Goal: Navigation & Orientation: Find specific page/section

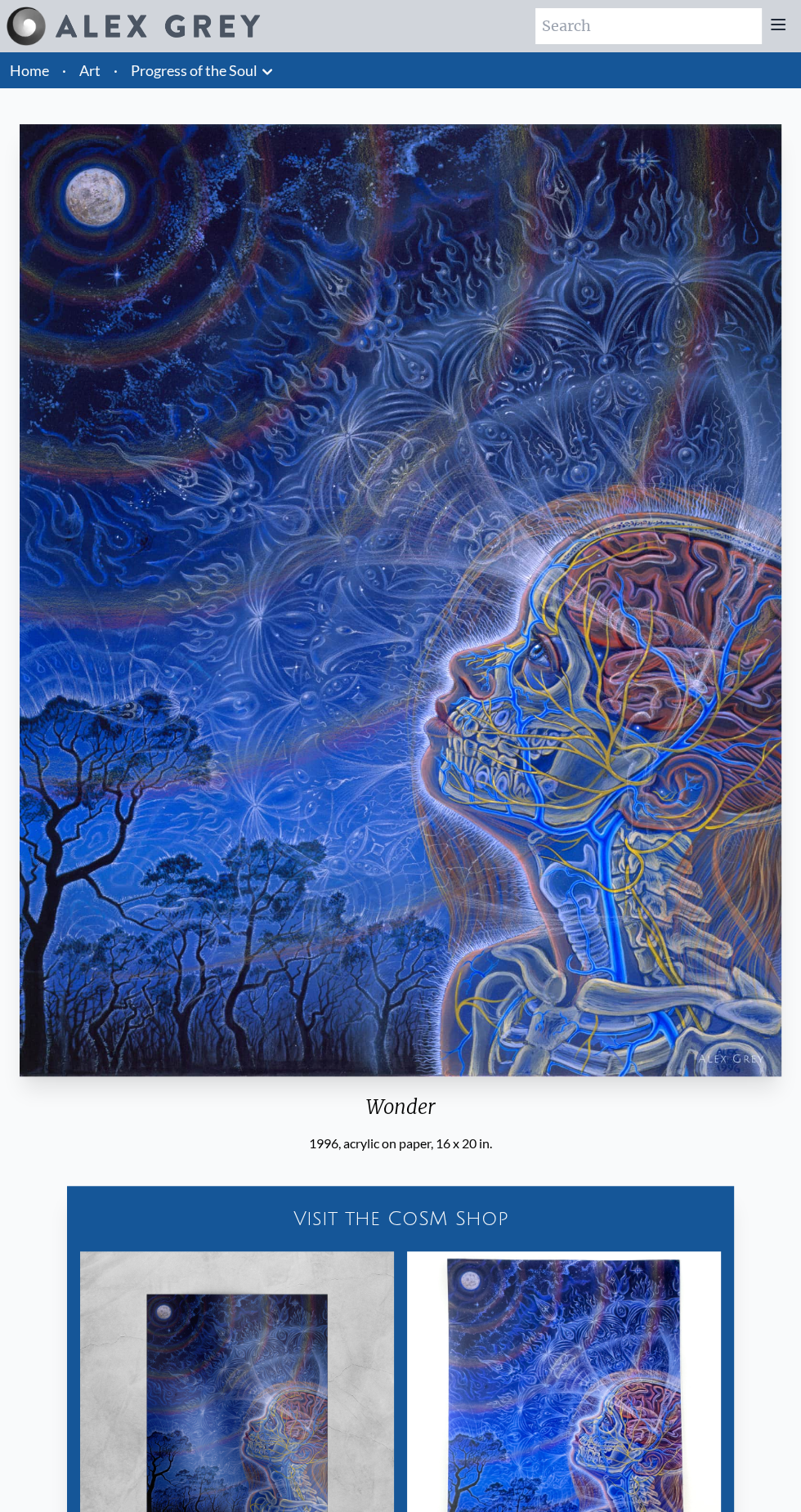
click at [42, 72] on link "Home" at bounding box center [30, 71] width 39 height 18
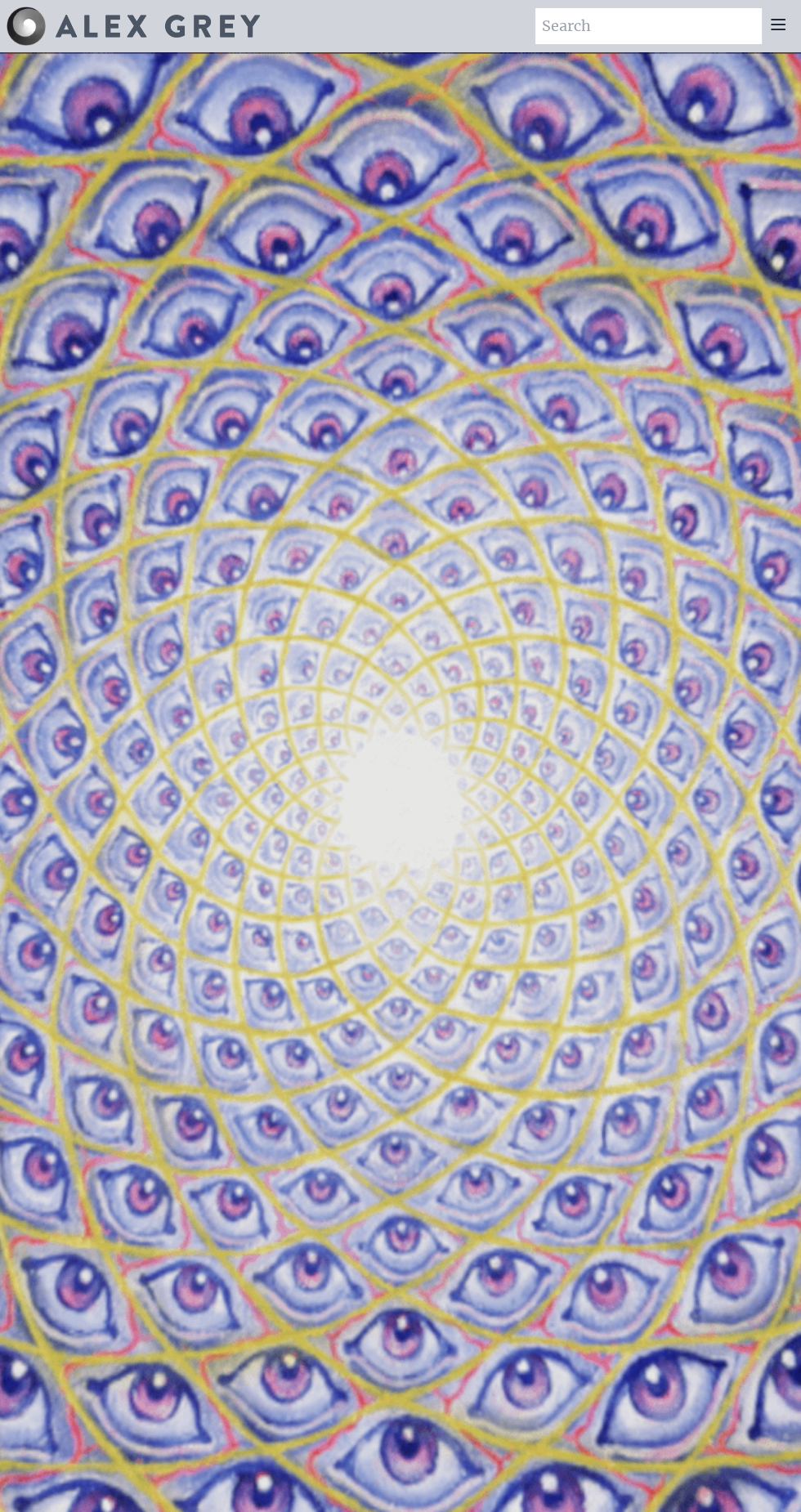
click at [780, 25] on icon at bounding box center [778, 25] width 20 height 20
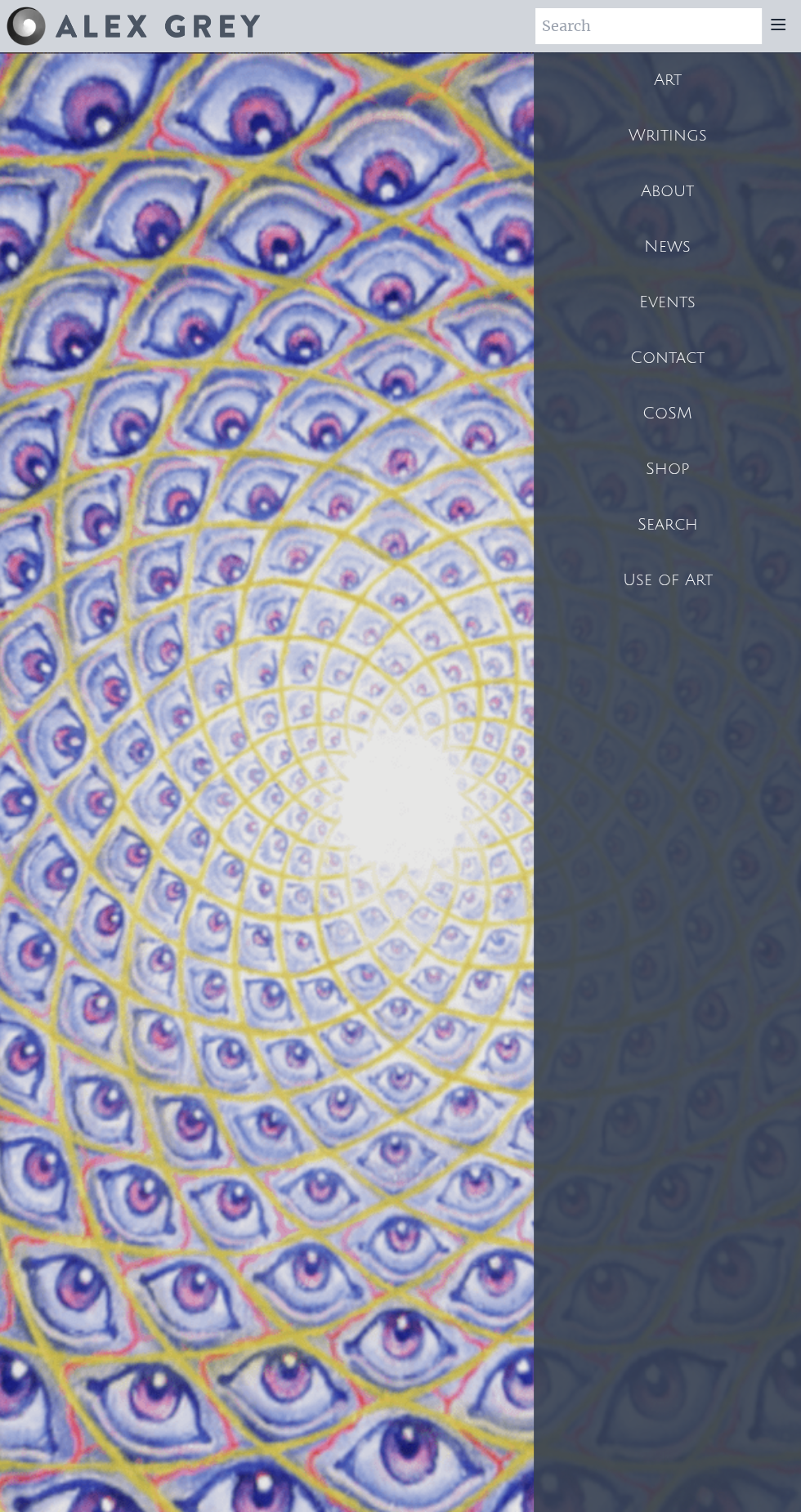
click at [684, 412] on div "CoSM" at bounding box center [667, 414] width 267 height 56
